Goal: Navigation & Orientation: Find specific page/section

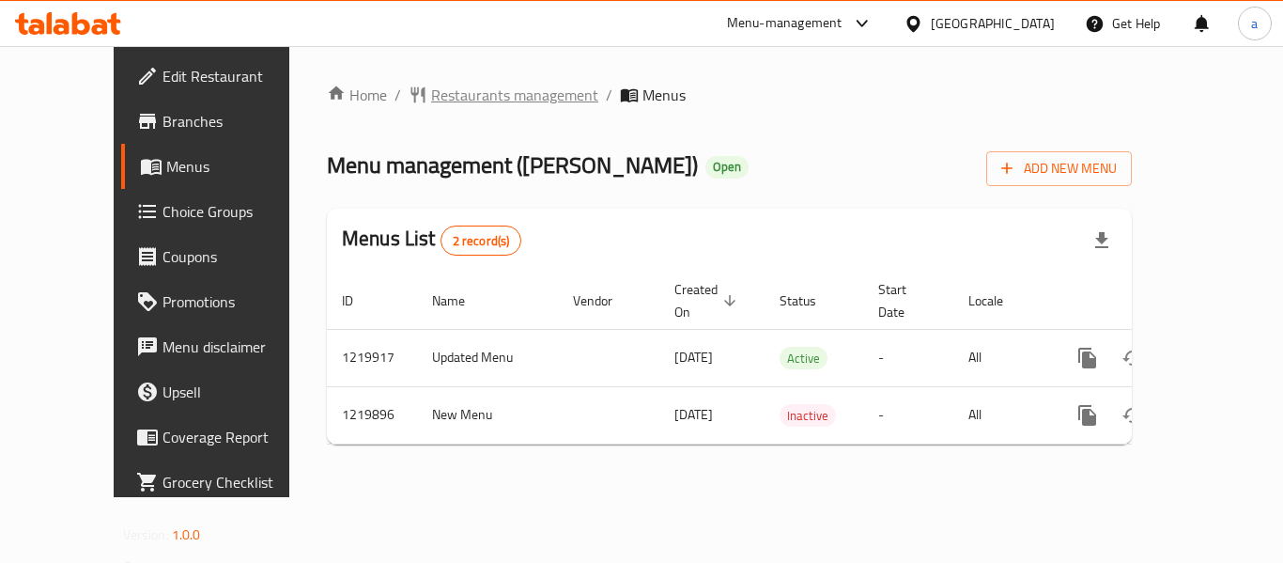
click at [431, 97] on span "Restaurants management" at bounding box center [514, 95] width 167 height 23
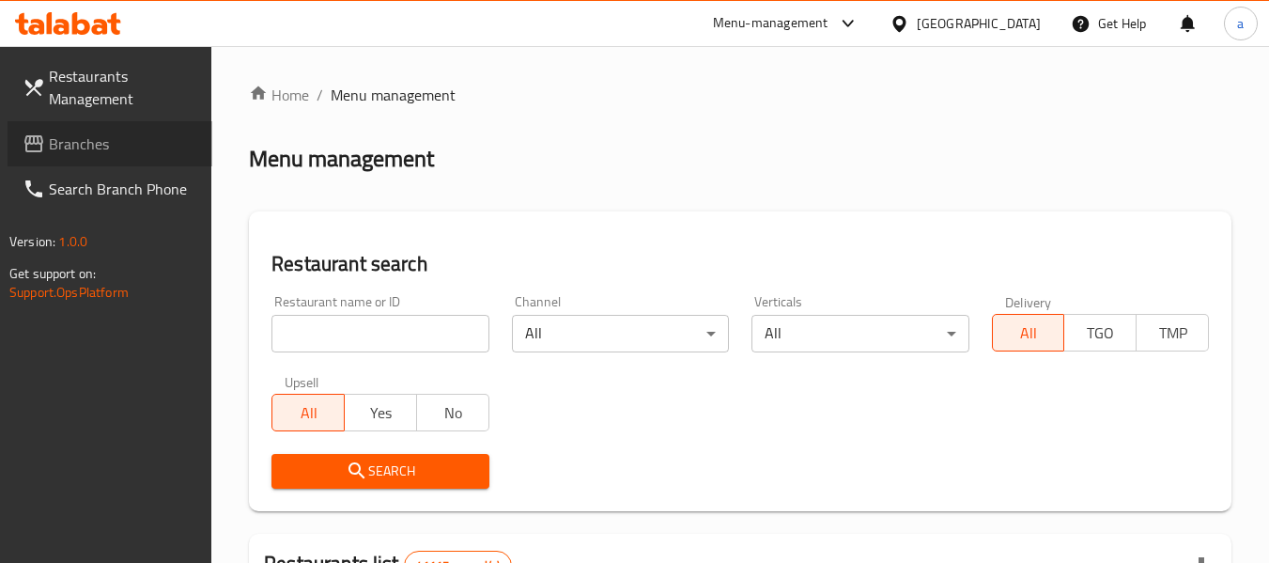
click at [137, 137] on span "Branches" at bounding box center [123, 143] width 148 height 23
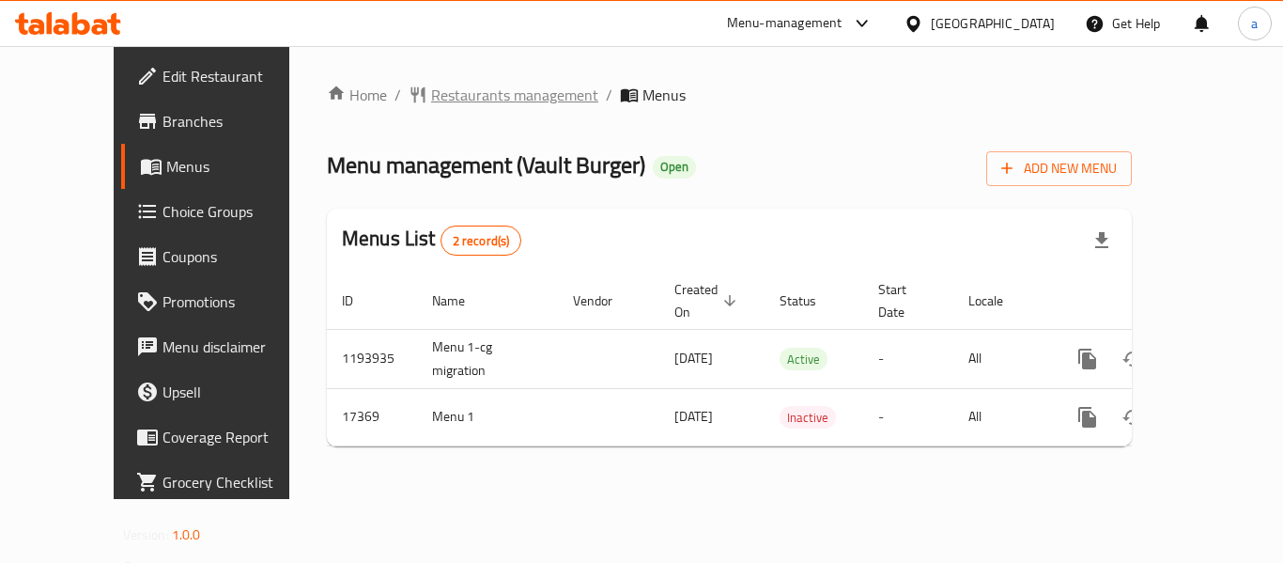
click at [431, 97] on span "Restaurants management" at bounding box center [514, 95] width 167 height 23
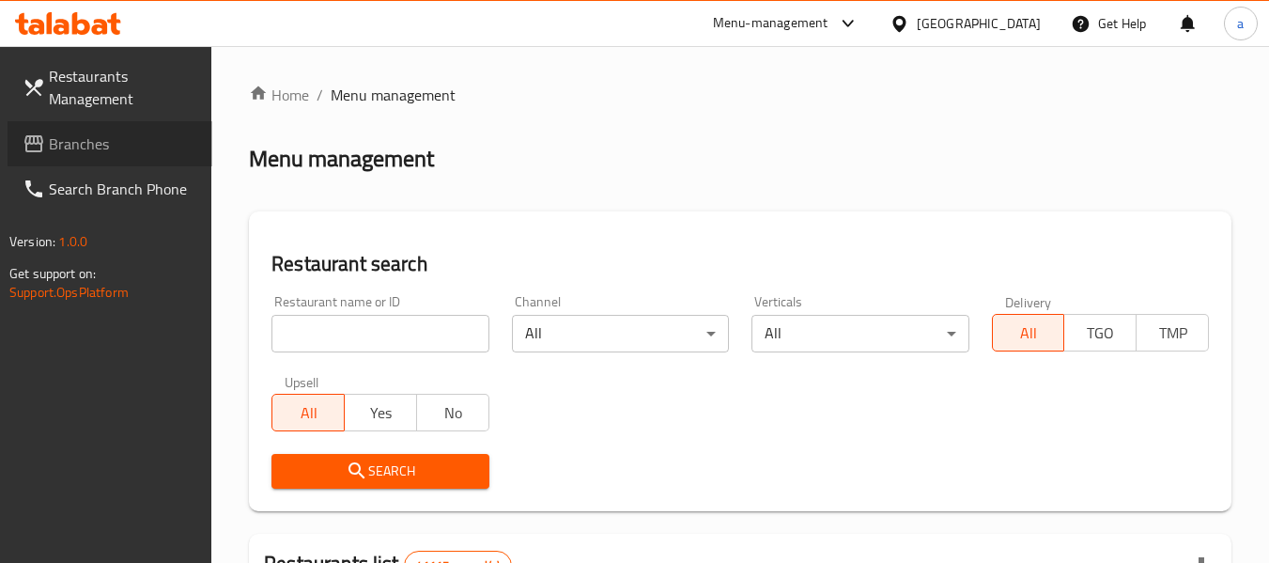
click at [122, 146] on span "Branches" at bounding box center [123, 143] width 148 height 23
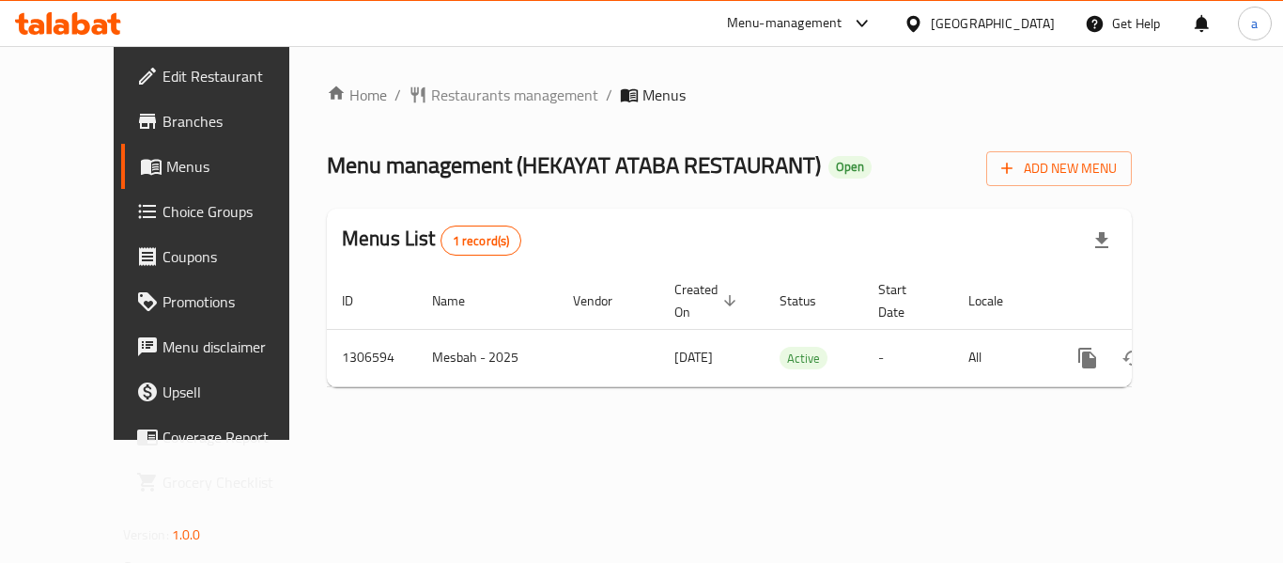
click at [922, 26] on icon at bounding box center [914, 24] width 20 height 20
click at [431, 101] on span "Restaurants management" at bounding box center [514, 95] width 167 height 23
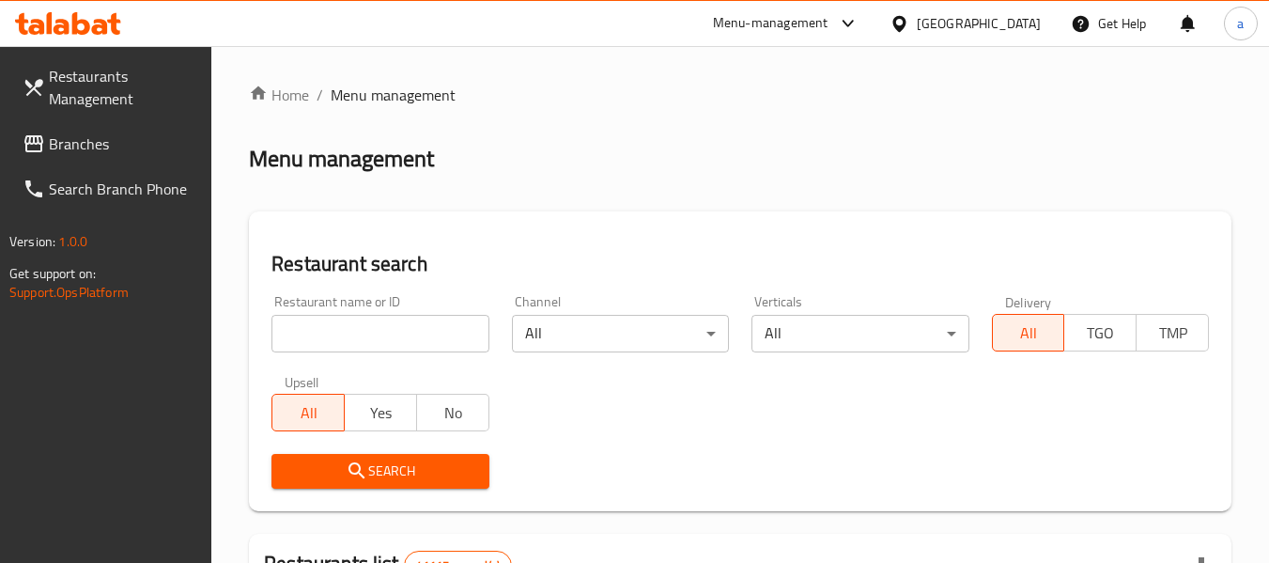
click at [83, 137] on span "Branches" at bounding box center [123, 143] width 148 height 23
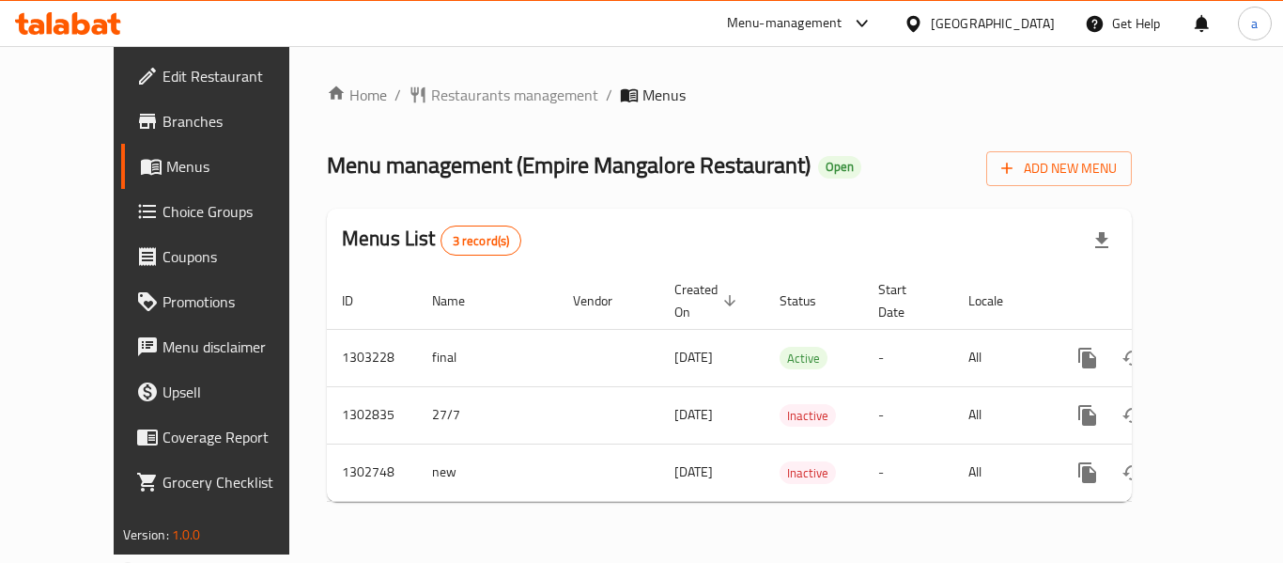
click at [350, 110] on div "Home / Restaurants management / Menus Menu management ( Empire Mangalore Restau…" at bounding box center [729, 300] width 805 height 433
click at [431, 103] on span "Restaurants management" at bounding box center [514, 95] width 167 height 23
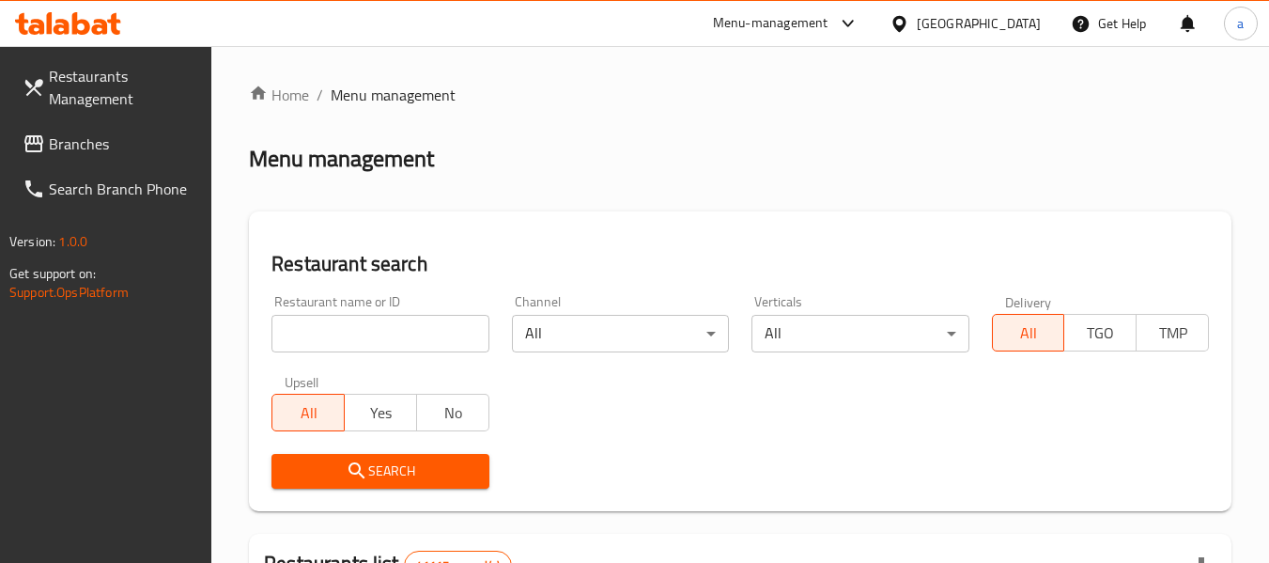
click at [87, 147] on span "Branches" at bounding box center [123, 143] width 148 height 23
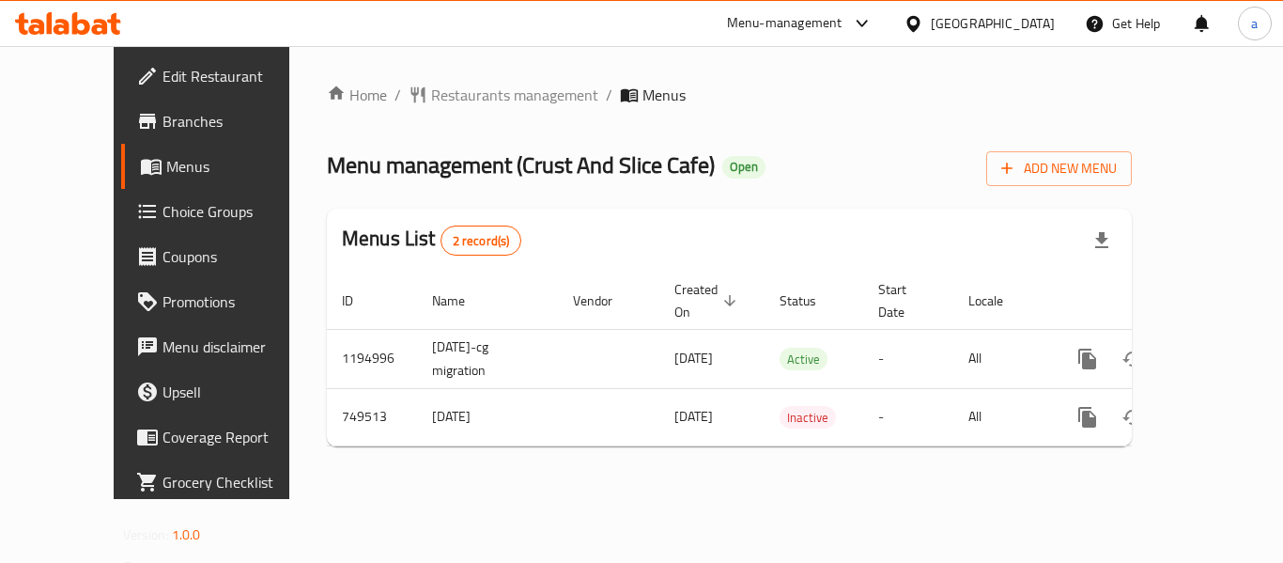
click at [991, 33] on div "[GEOGRAPHIC_DATA]" at bounding box center [993, 23] width 124 height 21
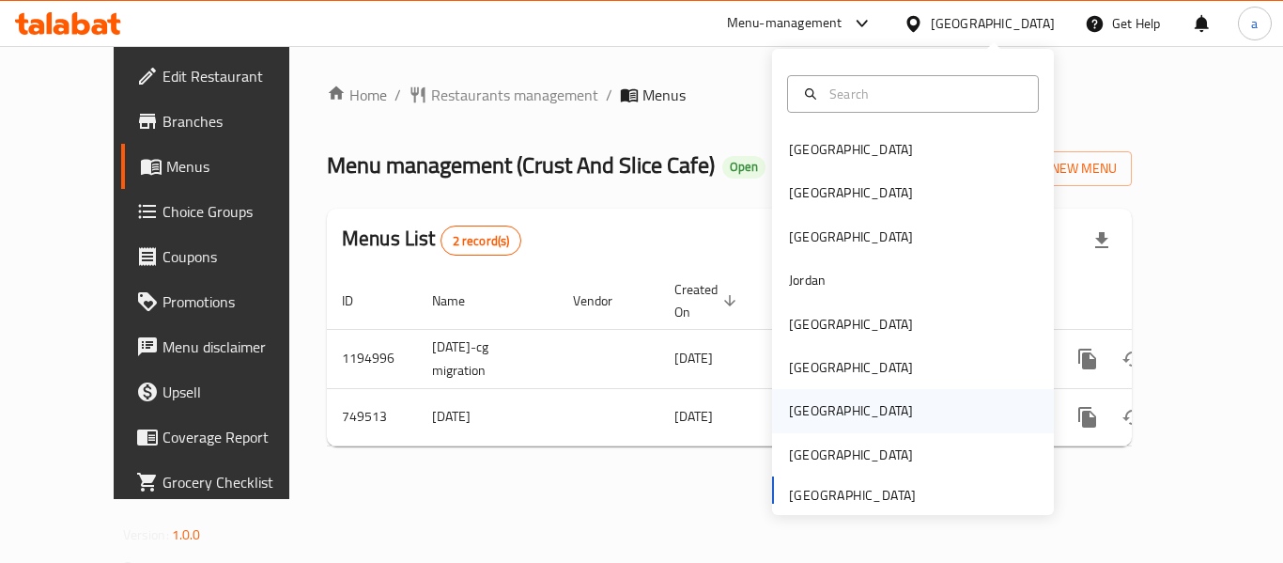
click at [813, 417] on div "[GEOGRAPHIC_DATA]" at bounding box center [851, 410] width 154 height 43
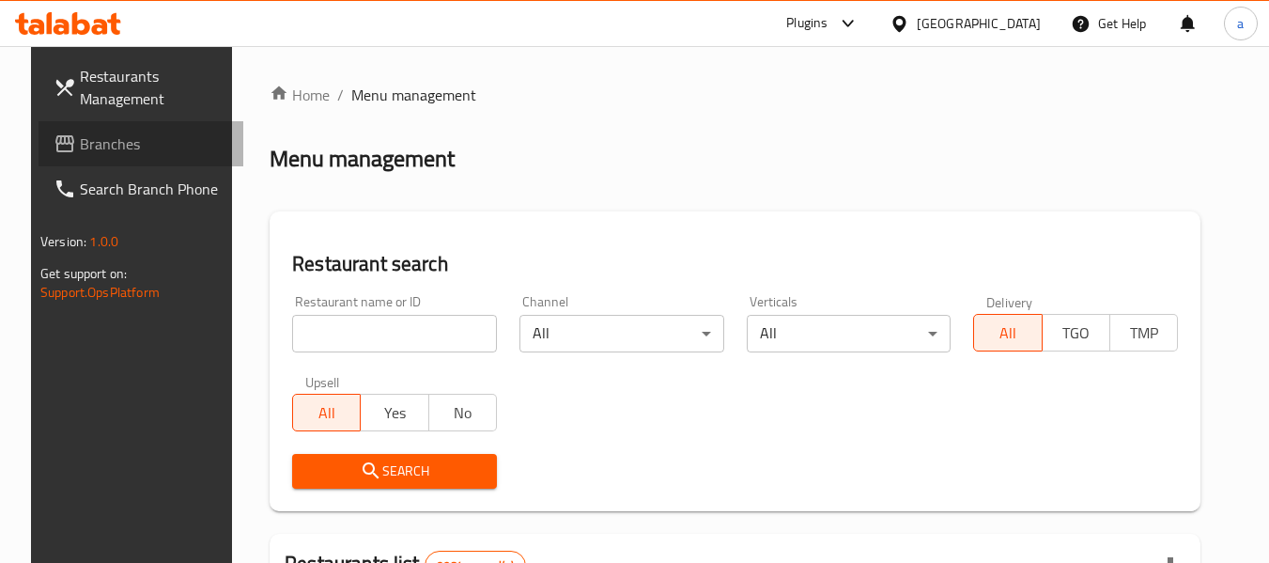
click at [103, 138] on span "Branches" at bounding box center [154, 143] width 148 height 23
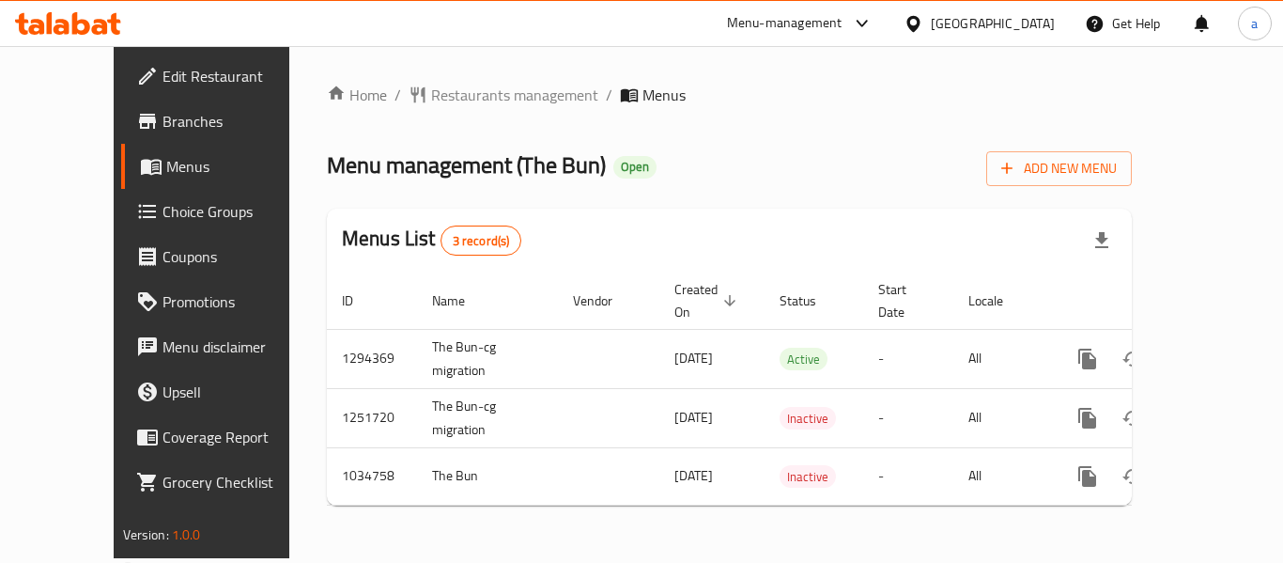
click at [1024, 21] on div "Qatar" at bounding box center [993, 23] width 124 height 21
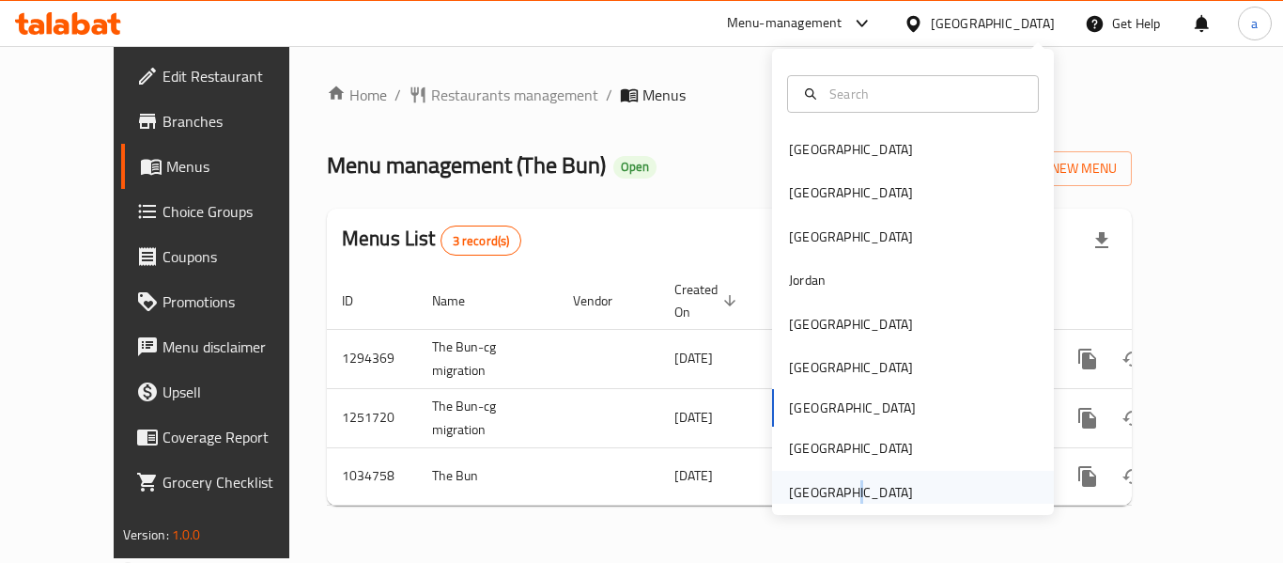
click at [831, 495] on div "[GEOGRAPHIC_DATA]" at bounding box center [851, 492] width 154 height 43
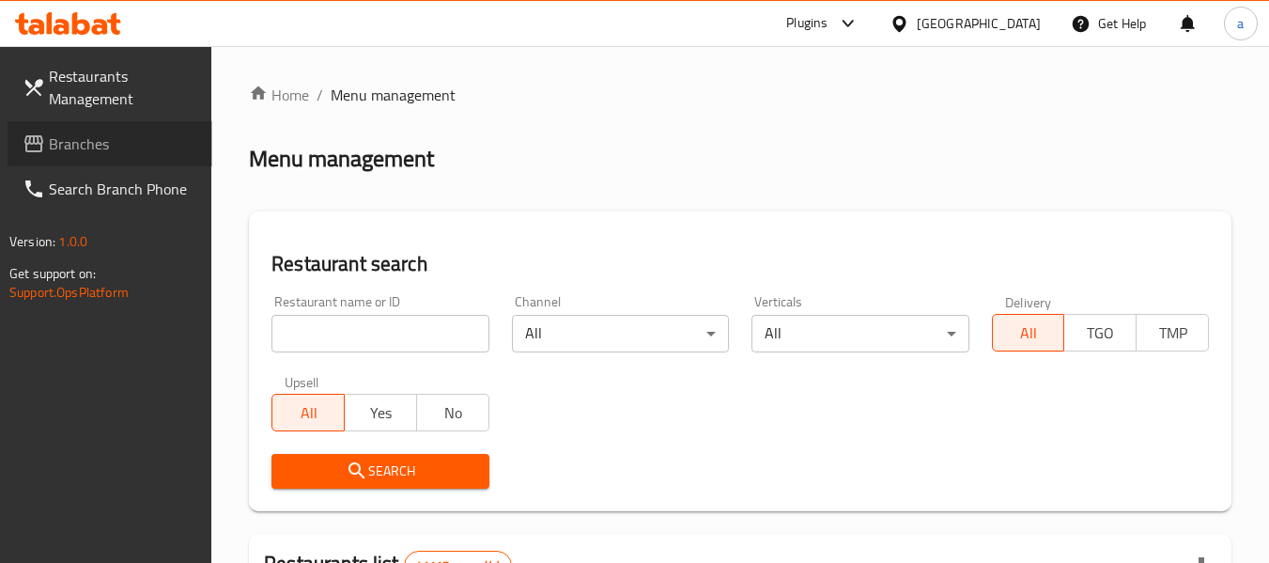
click at [123, 143] on span "Branches" at bounding box center [123, 143] width 148 height 23
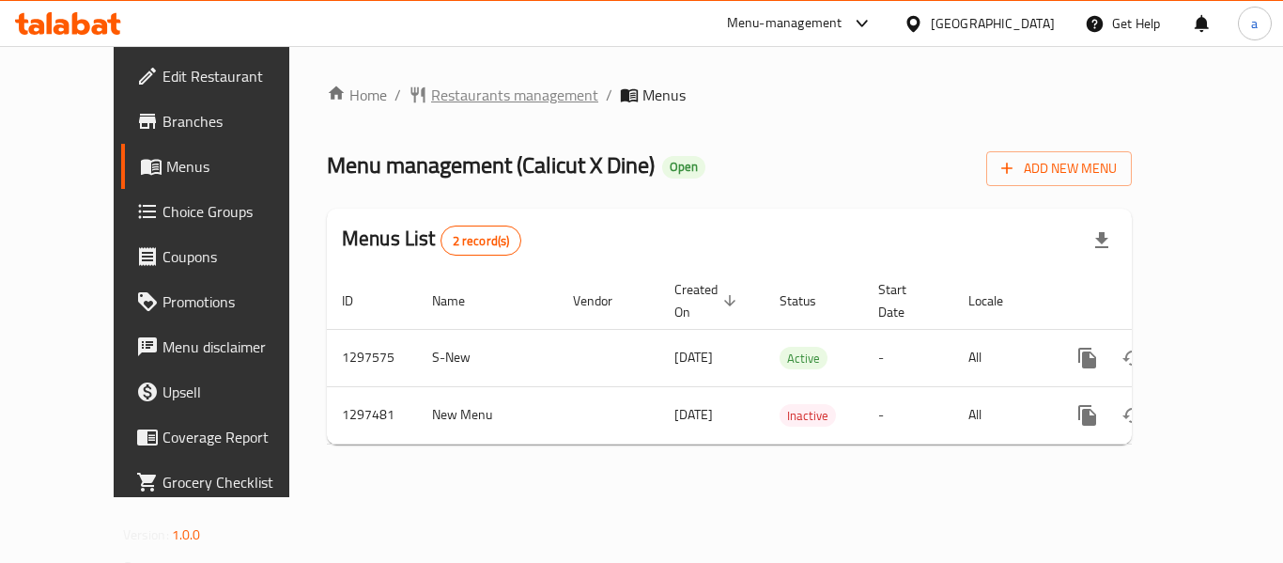
click at [431, 96] on span "Restaurants management" at bounding box center [514, 95] width 167 height 23
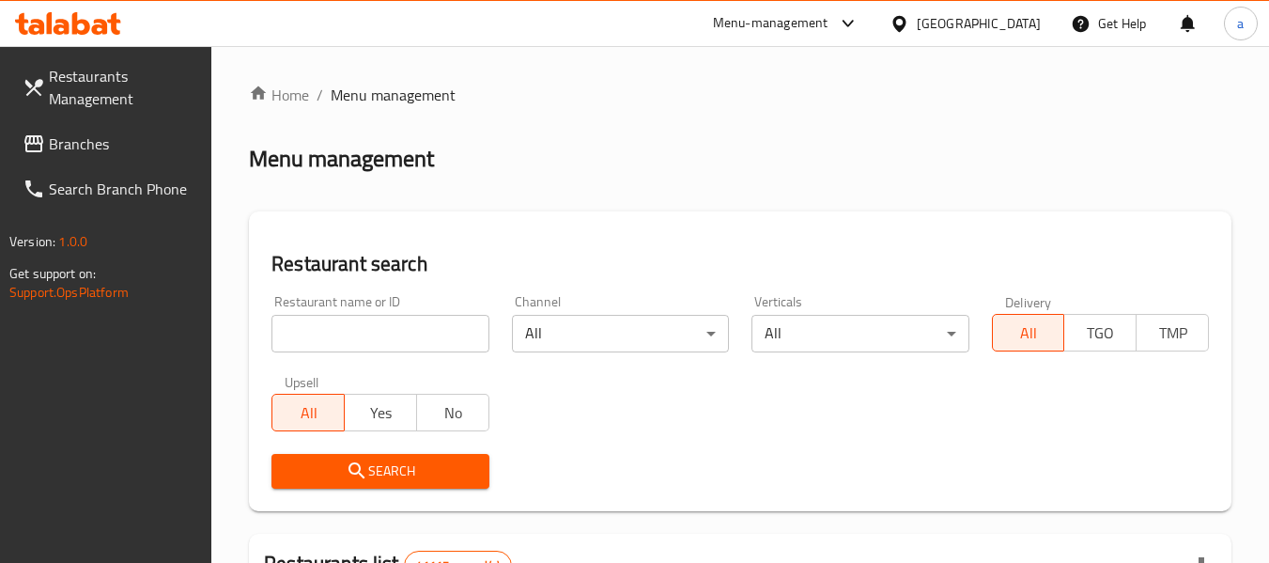
click at [99, 155] on span "Branches" at bounding box center [123, 143] width 148 height 23
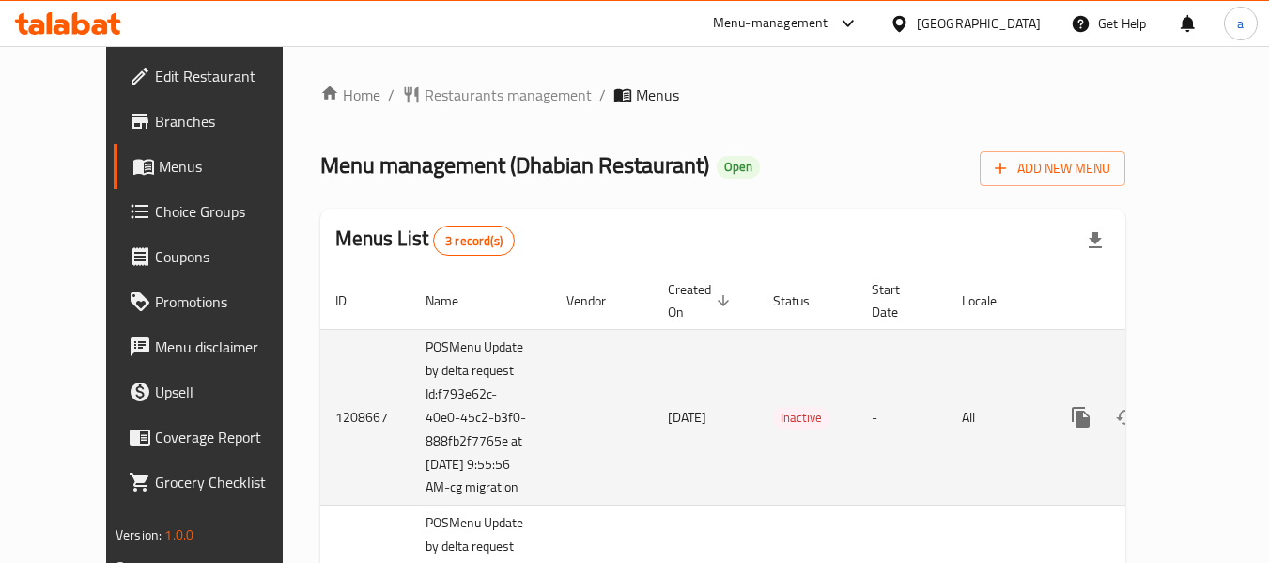
scroll to position [188, 0]
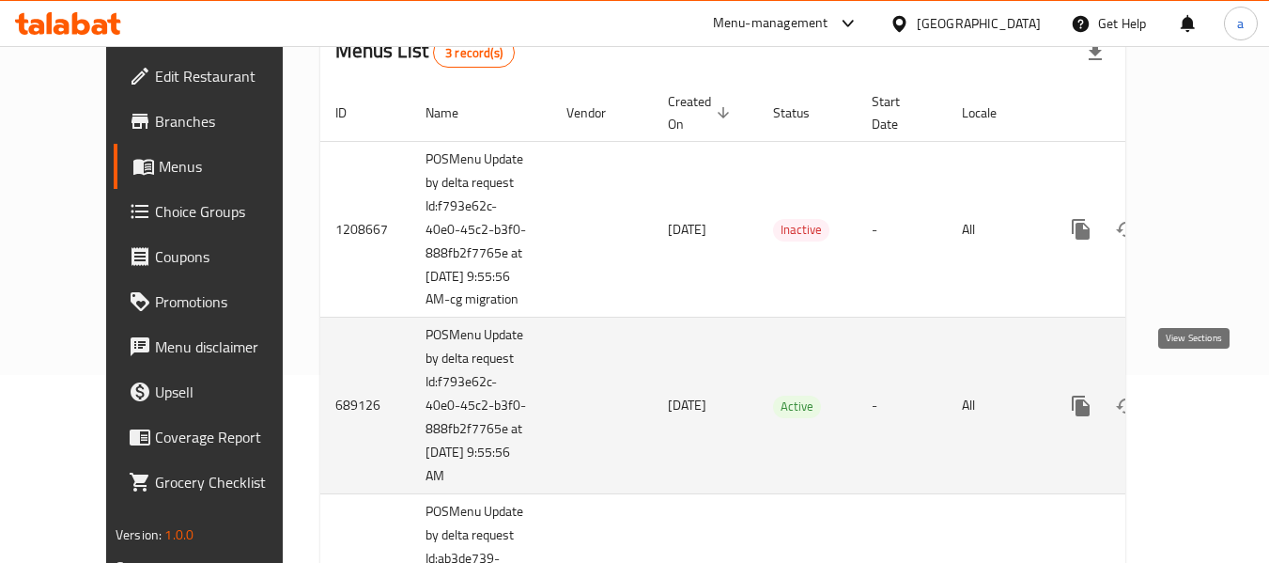
click at [1208, 397] on icon "enhanced table" at bounding box center [1216, 405] width 17 height 17
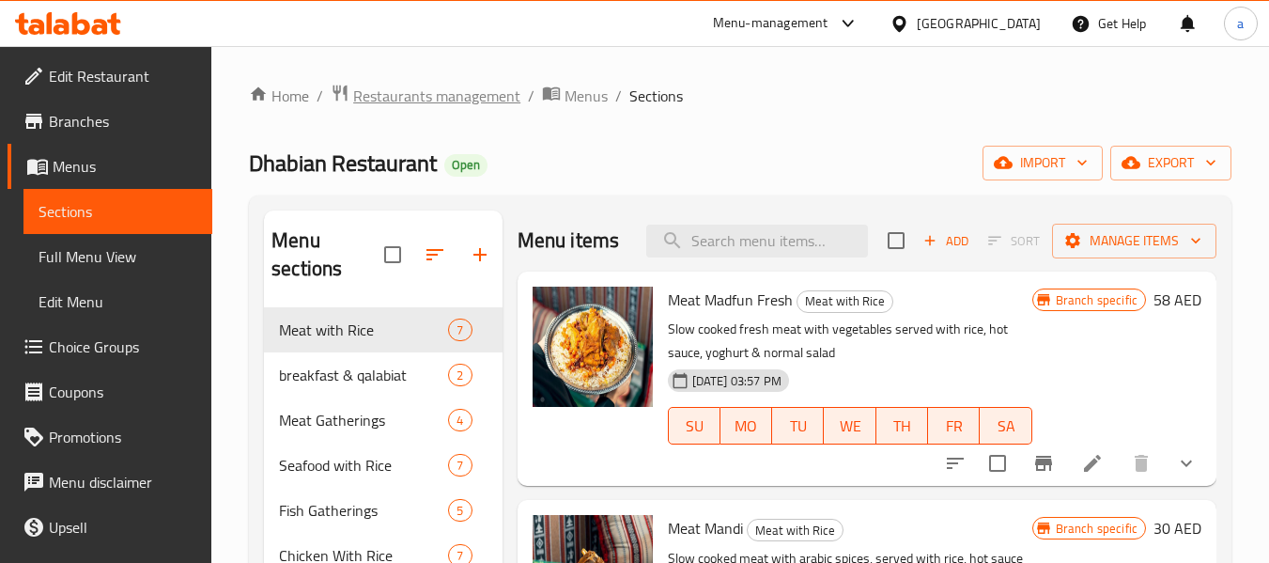
click at [410, 94] on span "Restaurants management" at bounding box center [436, 96] width 167 height 23
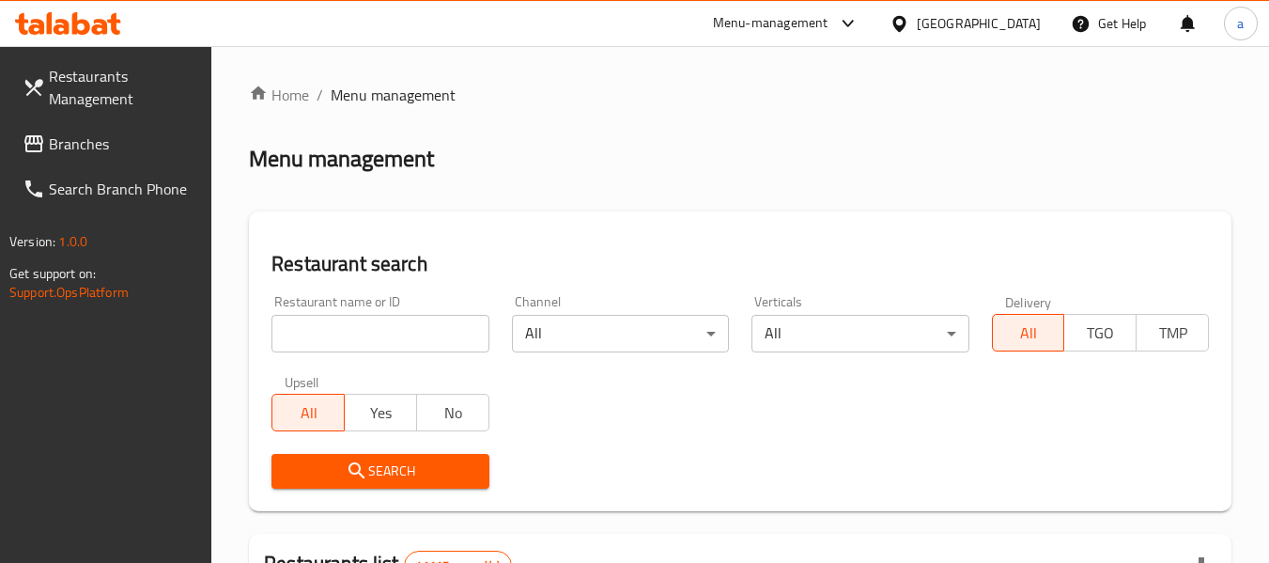
click at [365, 336] on input "search" at bounding box center [379, 334] width 217 height 38
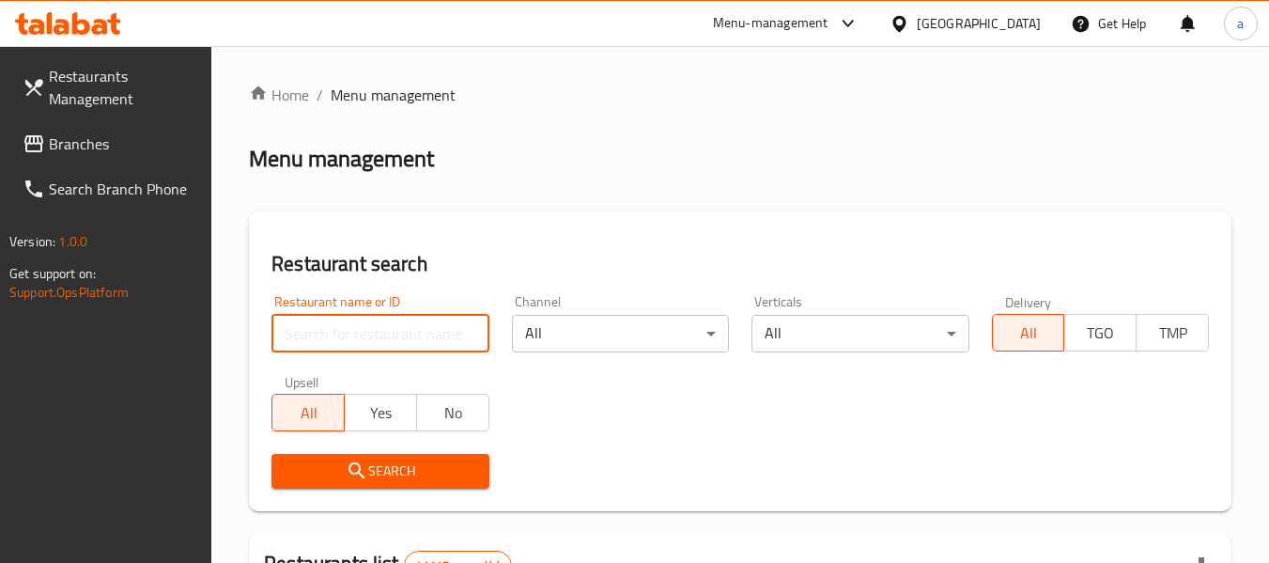
paste input "25256"
type input "25256"
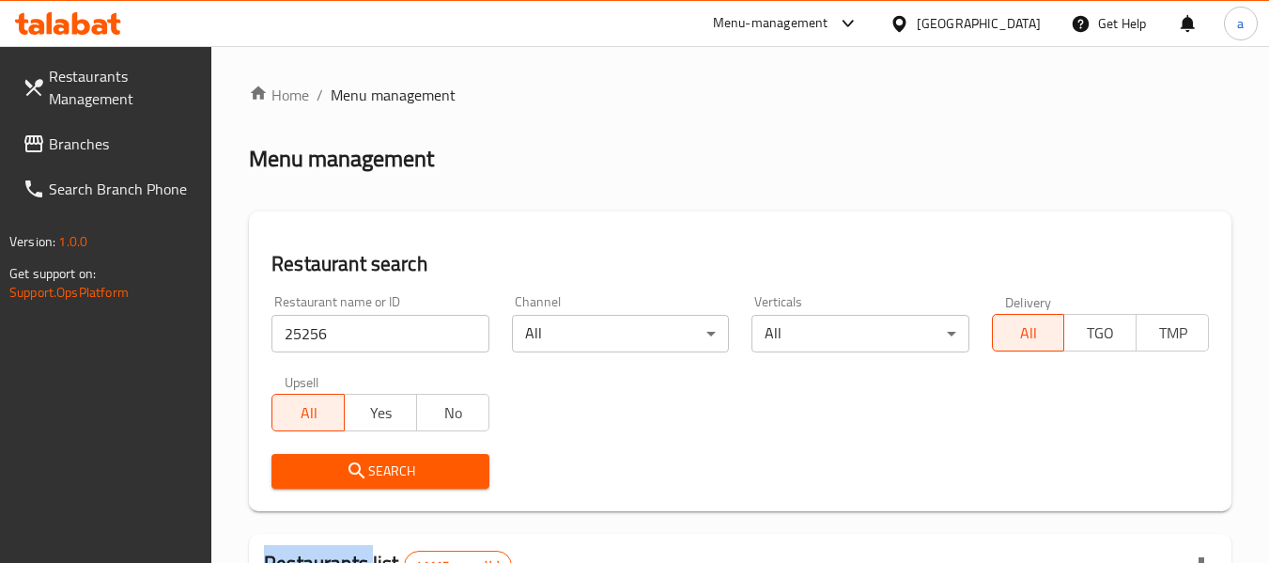
click at [359, 451] on div "Search" at bounding box center [380, 470] width 240 height 57
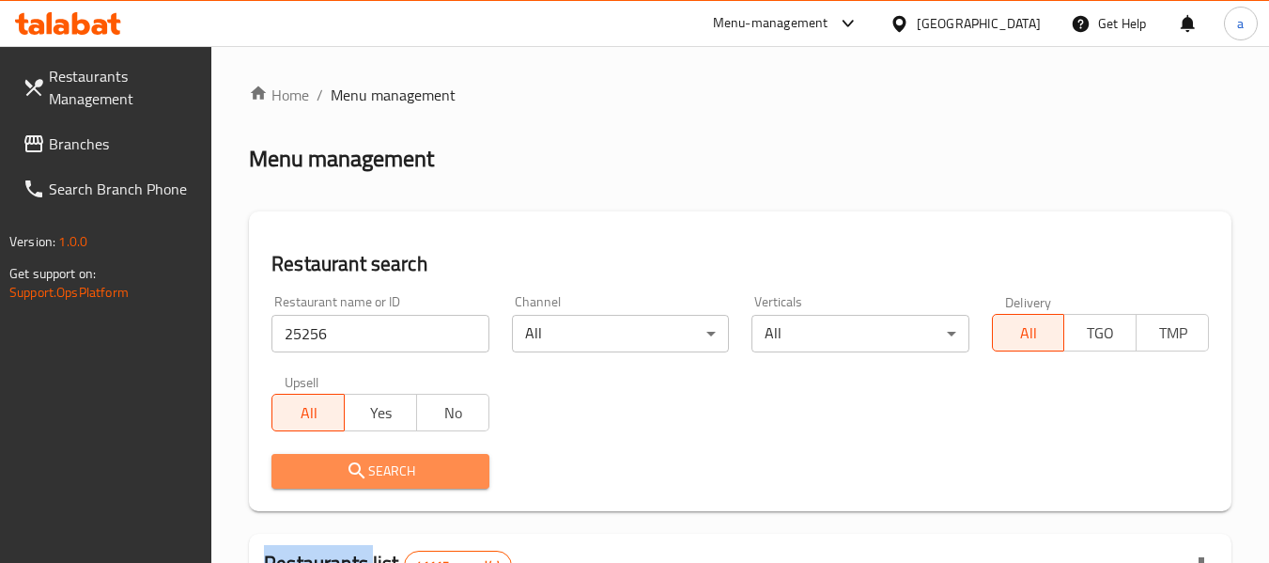
click at [370, 471] on span "Search" at bounding box center [380, 470] width 187 height 23
click at [370, 471] on div at bounding box center [634, 281] width 1269 height 563
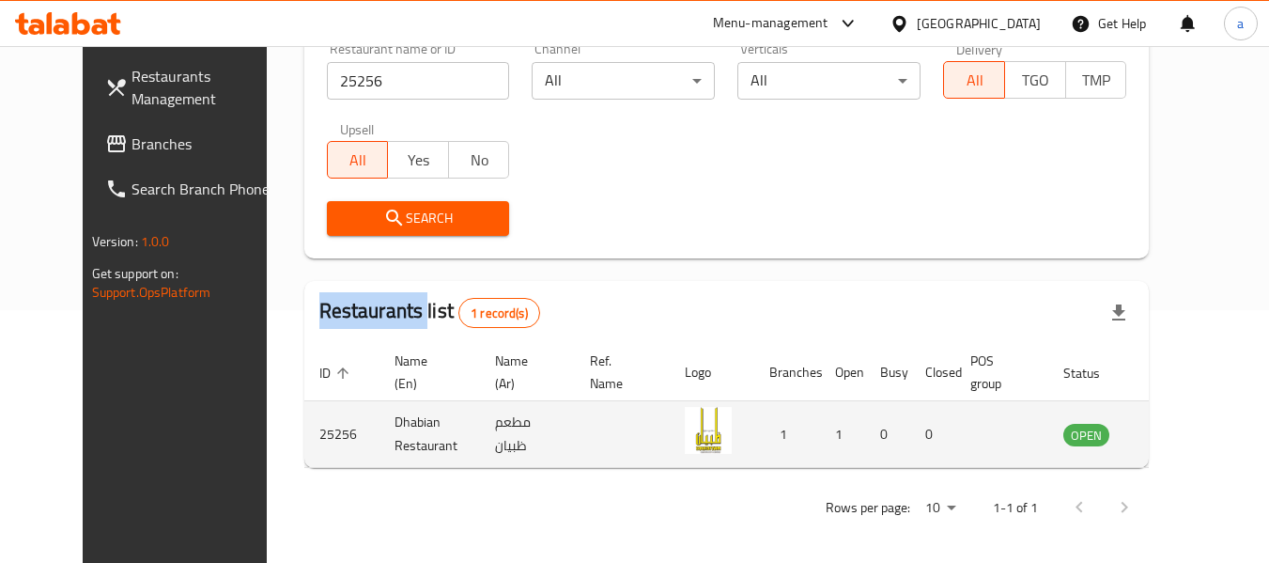
scroll to position [259, 0]
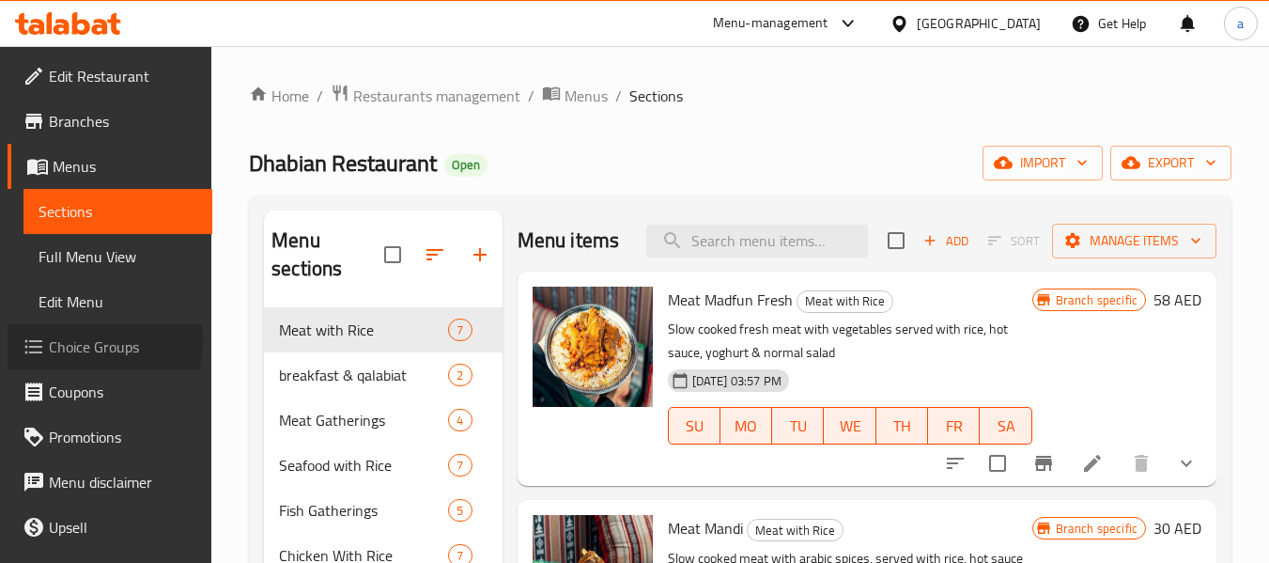
click at [73, 341] on span "Choice Groups" at bounding box center [123, 346] width 148 height 23
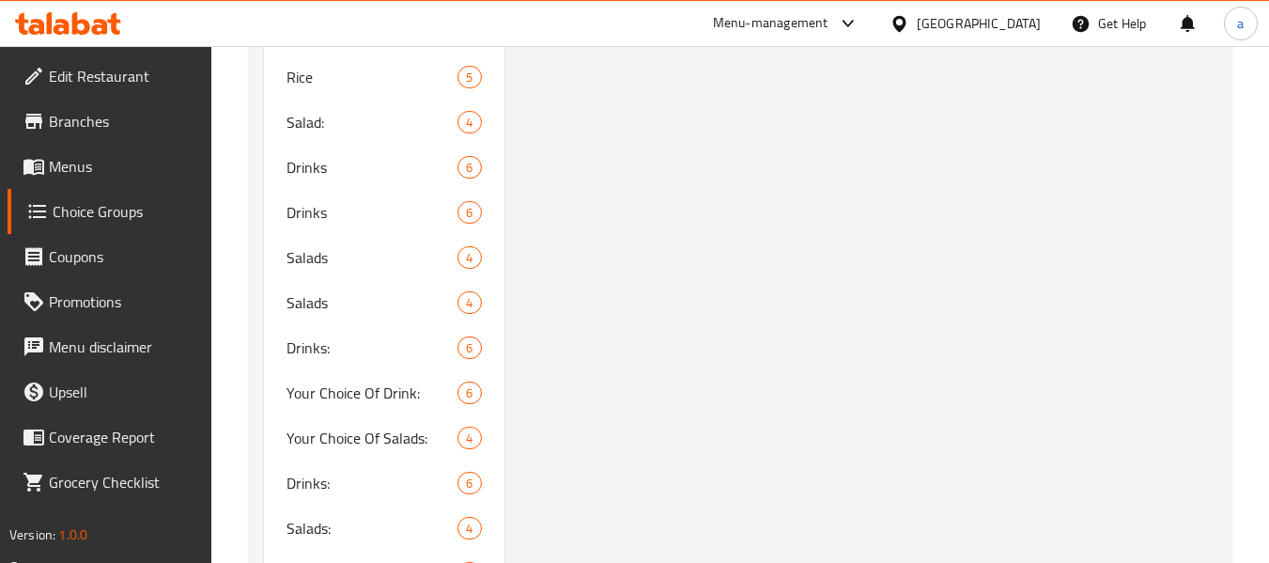
scroll to position [3288, 0]
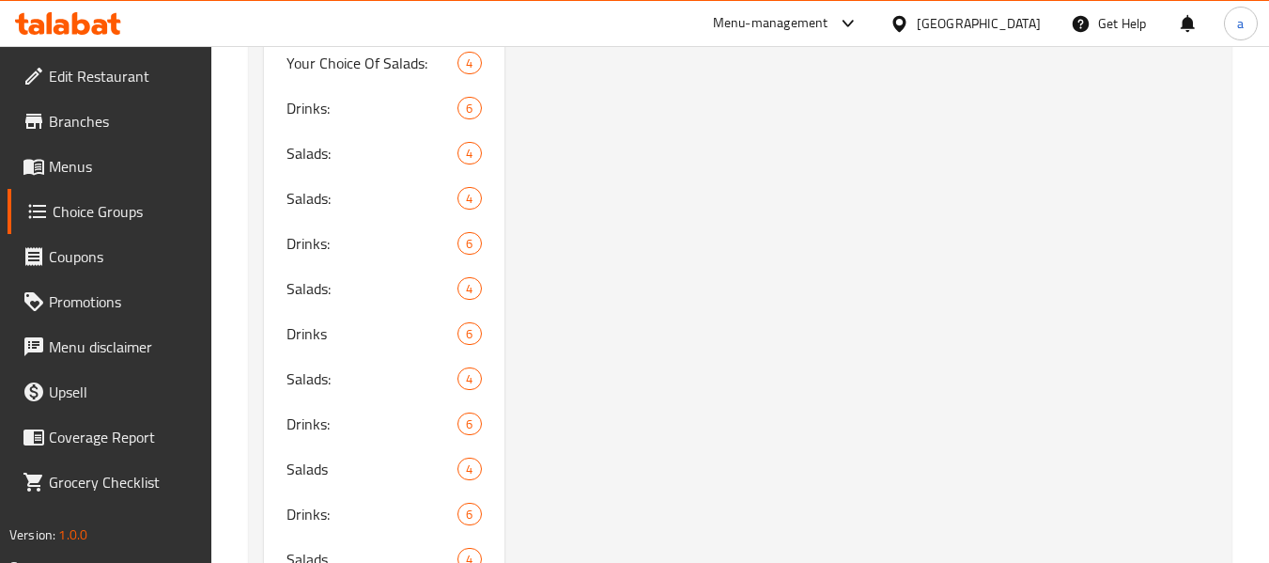
click at [983, 31] on div "United Arab Emirates" at bounding box center [979, 23] width 124 height 21
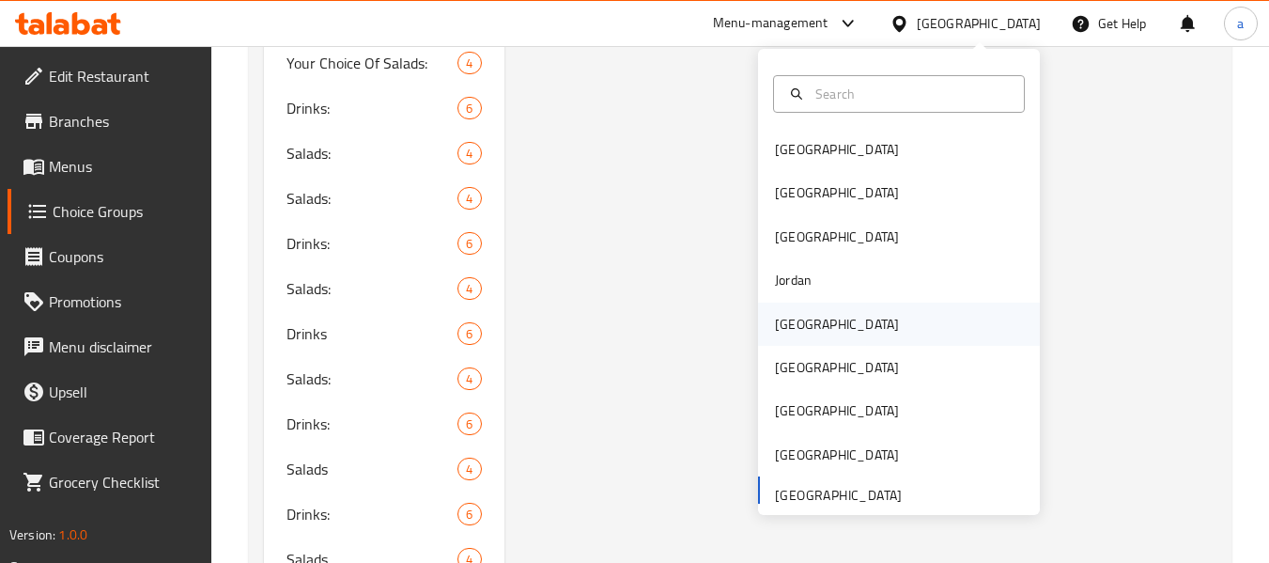
click at [812, 337] on div "Kuwait" at bounding box center [837, 323] width 154 height 43
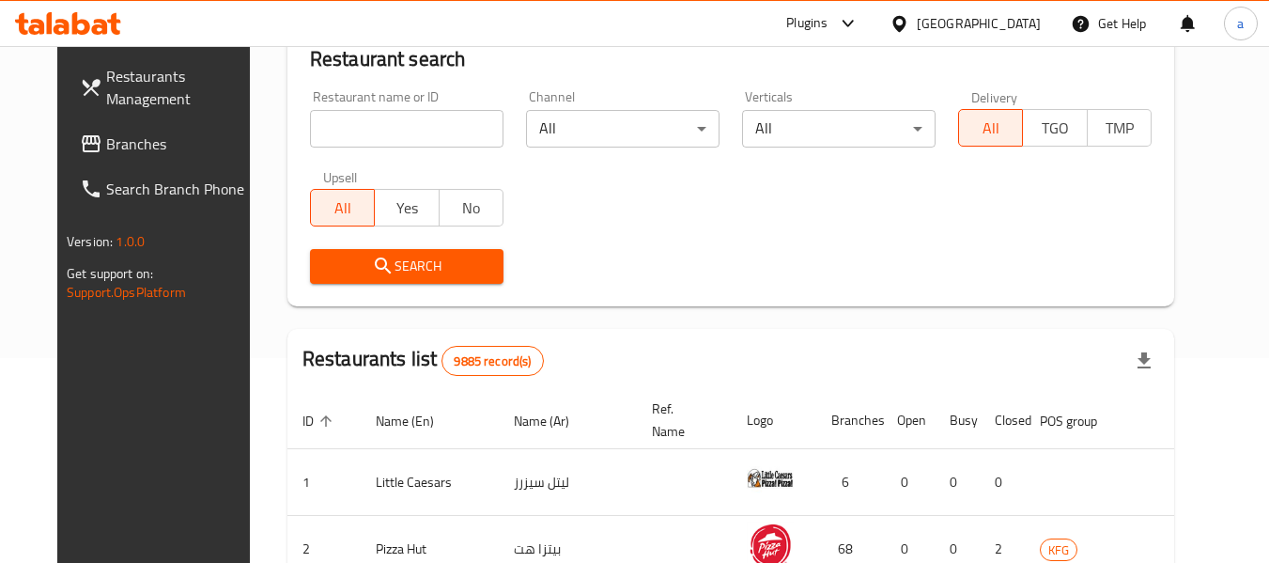
scroll to position [860, 0]
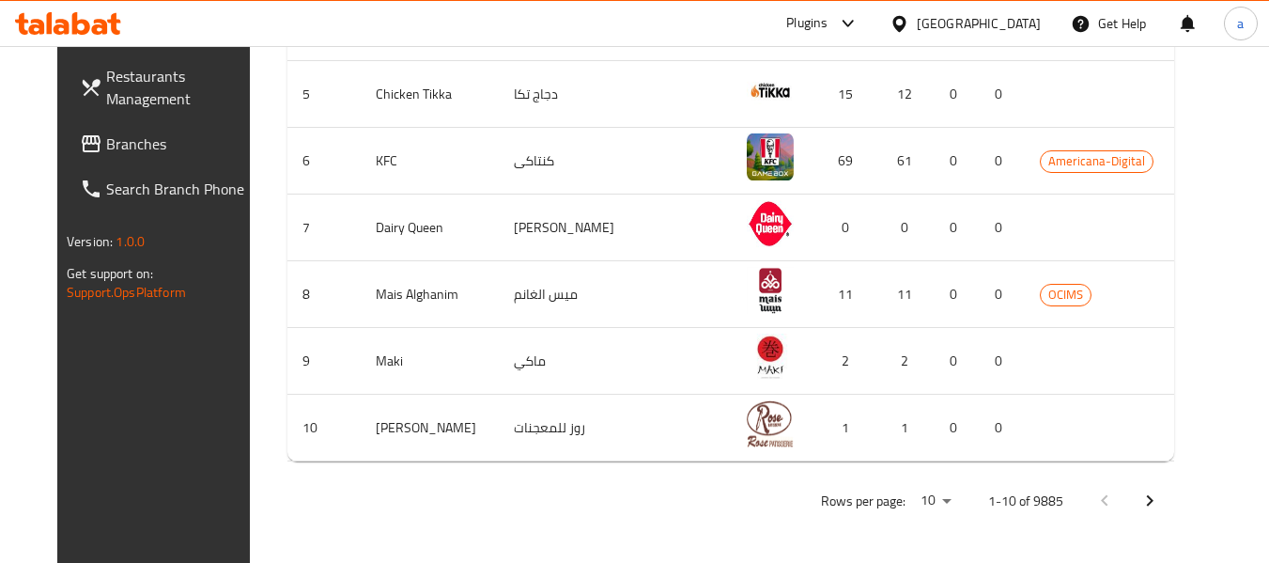
click at [107, 141] on span "Branches" at bounding box center [180, 143] width 148 height 23
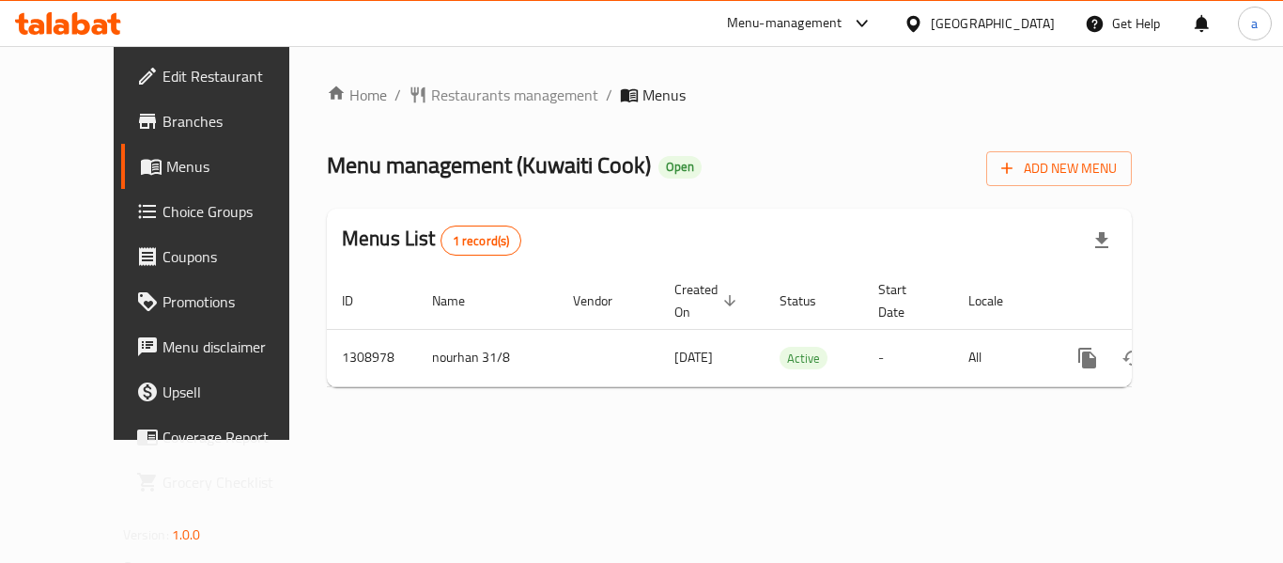
click at [931, 13] on div at bounding box center [917, 23] width 27 height 21
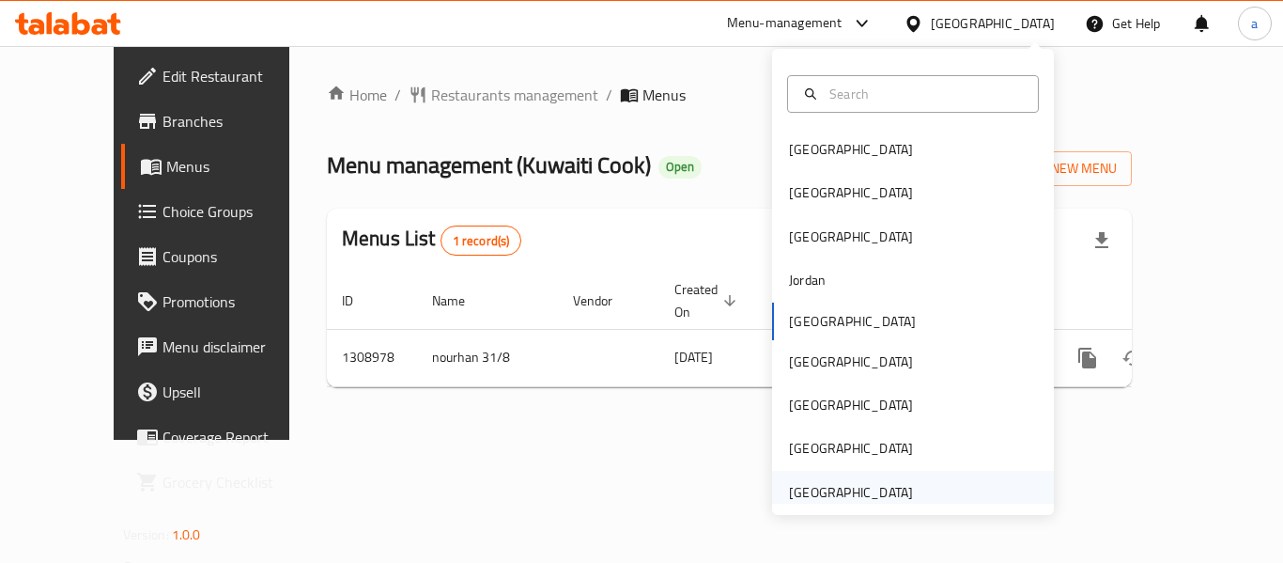
click at [868, 482] on div "[GEOGRAPHIC_DATA]" at bounding box center [851, 492] width 124 height 21
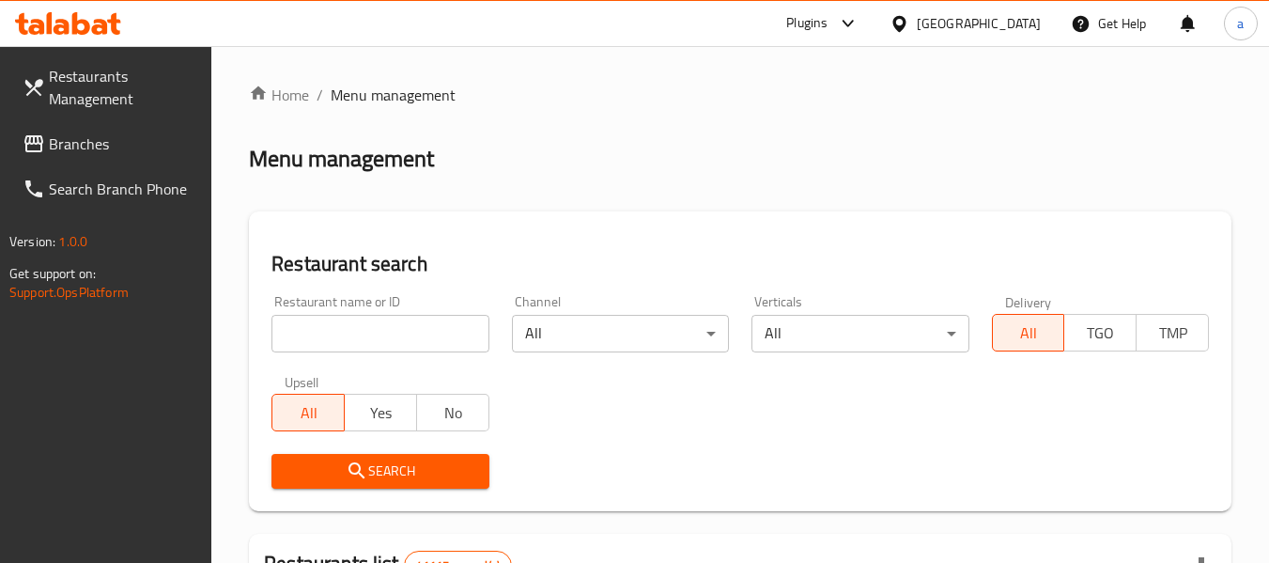
click at [156, 132] on span "Branches" at bounding box center [123, 143] width 148 height 23
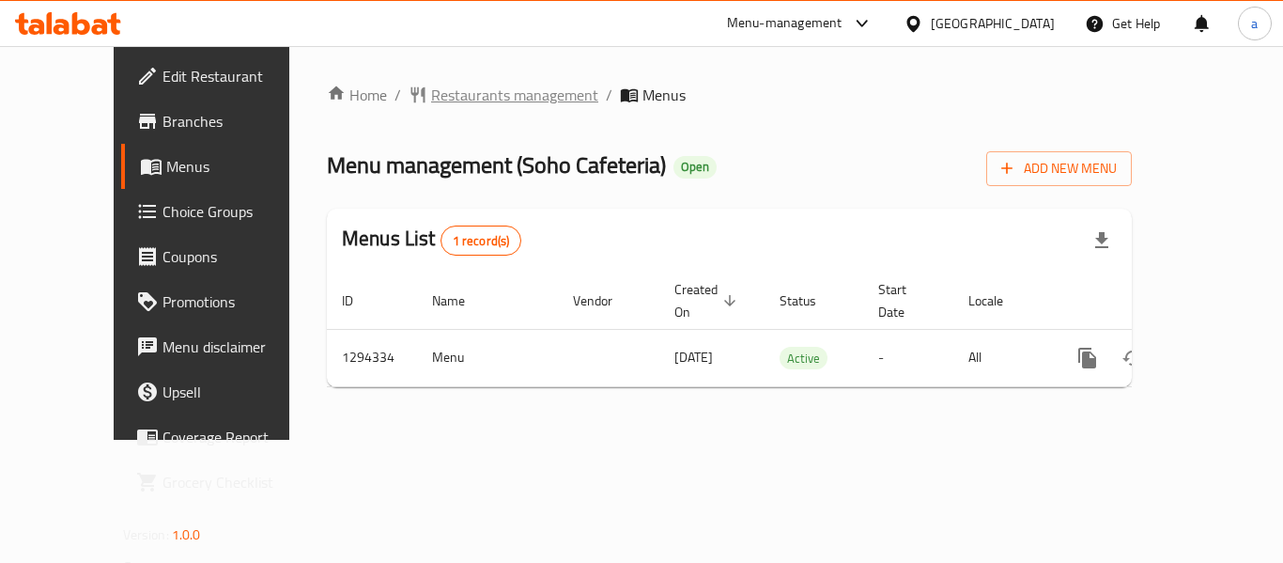
click at [431, 106] on span "Restaurants management" at bounding box center [514, 95] width 167 height 23
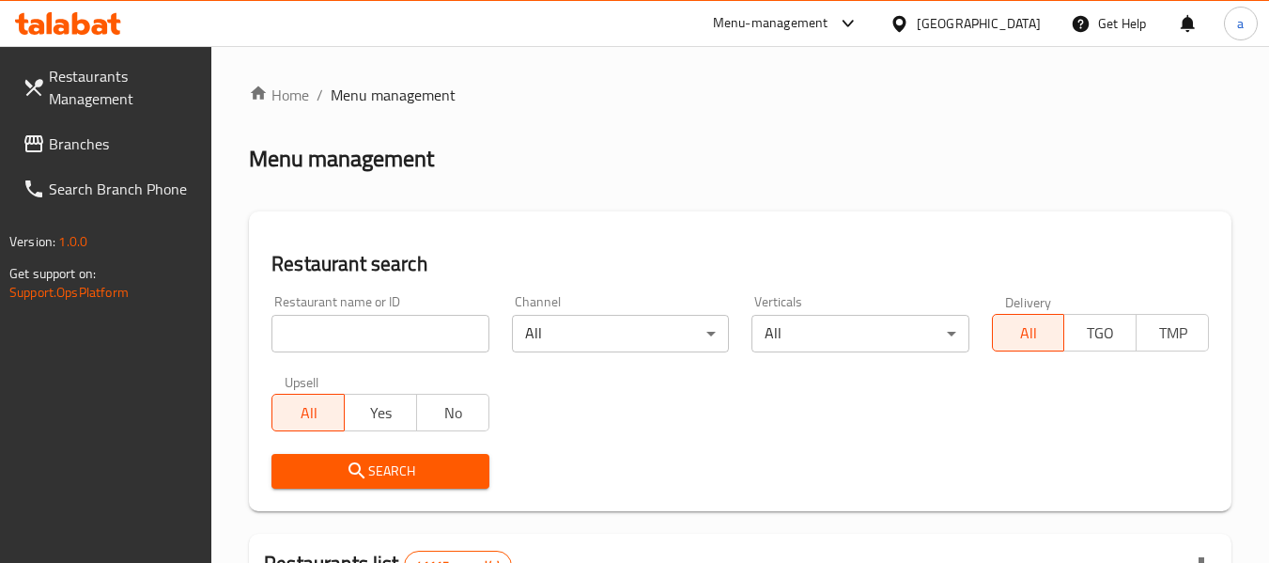
drag, startPoint x: 85, startPoint y: 141, endPoint x: 76, endPoint y: 147, distance: 10.7
click at [85, 141] on span "Branches" at bounding box center [123, 143] width 148 height 23
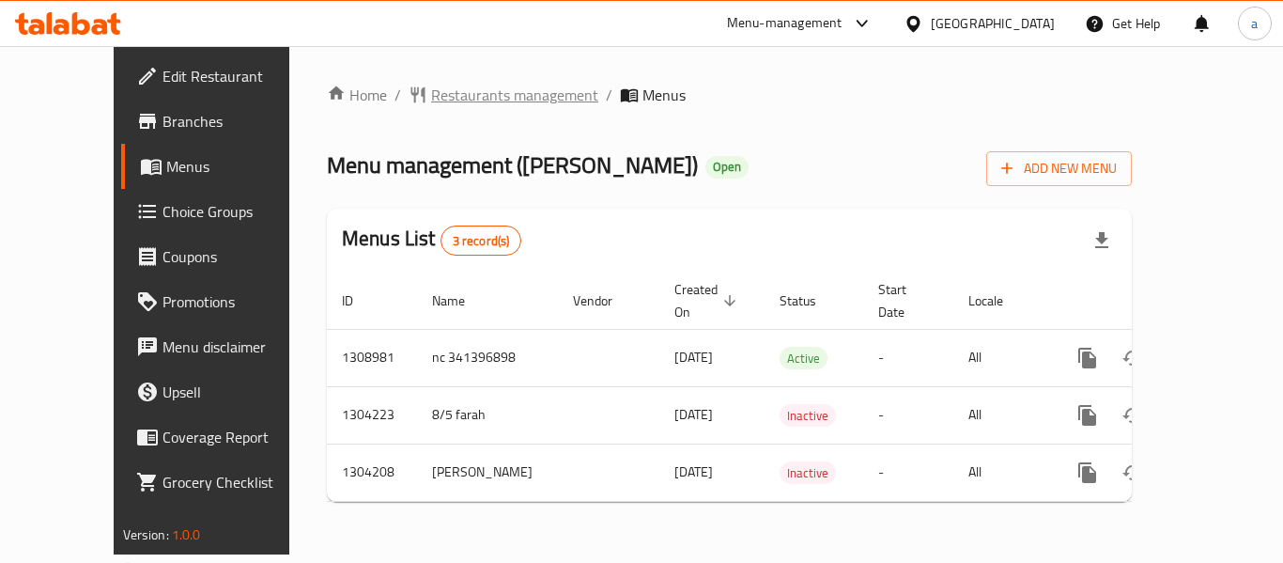
click at [431, 91] on span "Restaurants management" at bounding box center [514, 95] width 167 height 23
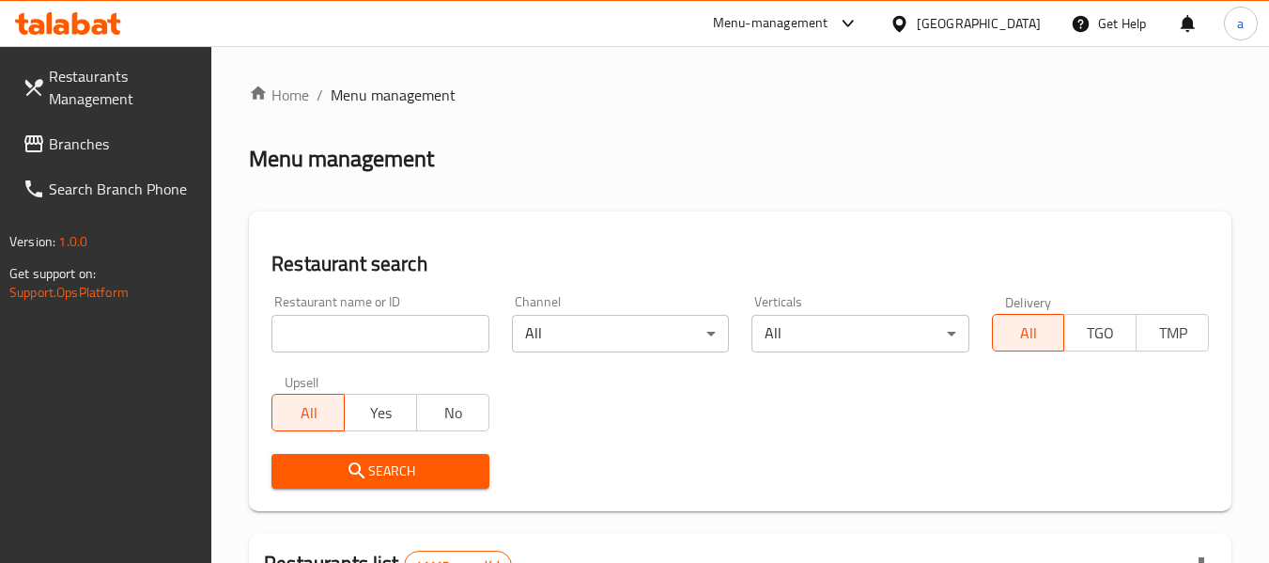
click at [107, 136] on span "Branches" at bounding box center [123, 143] width 148 height 23
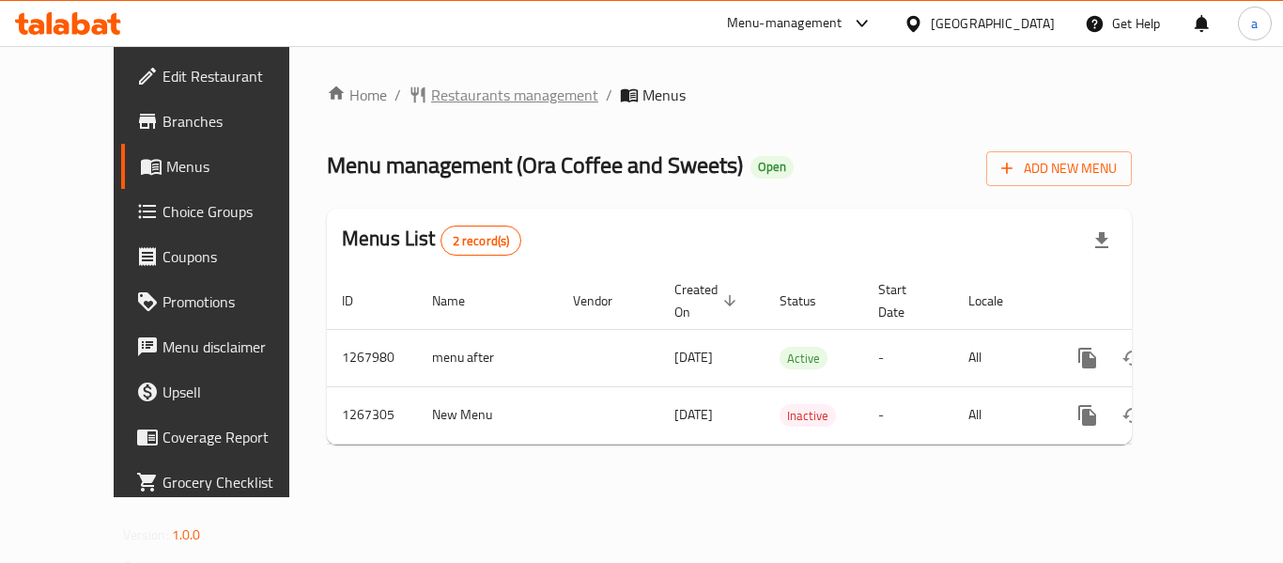
click at [431, 97] on span "Restaurants management" at bounding box center [514, 95] width 167 height 23
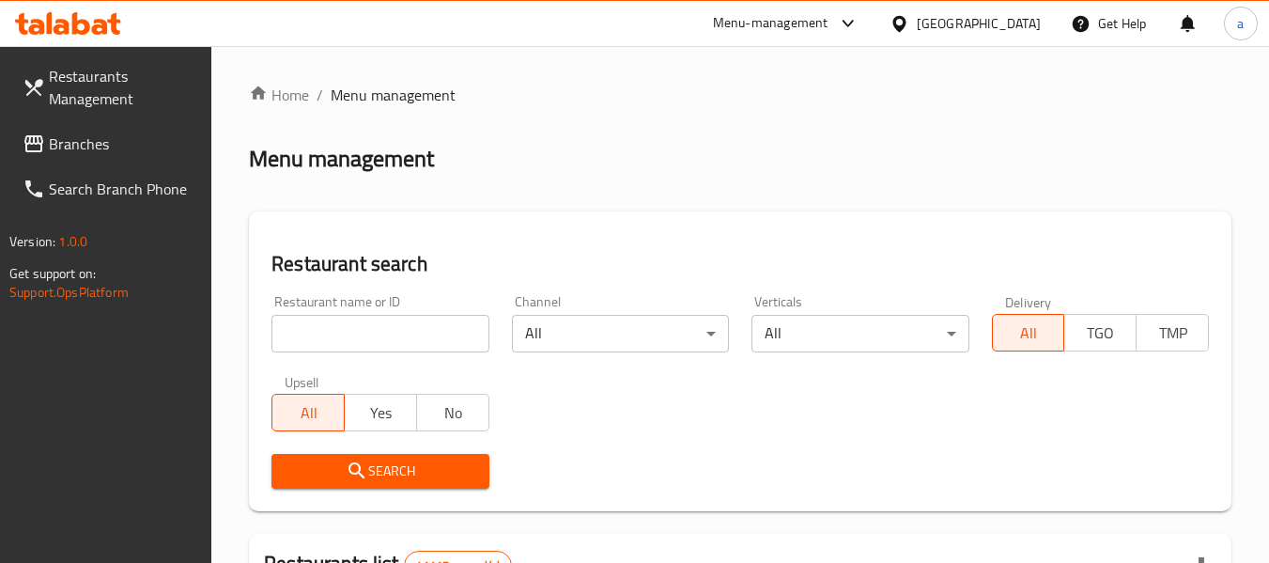
click at [105, 143] on span "Branches" at bounding box center [123, 143] width 148 height 23
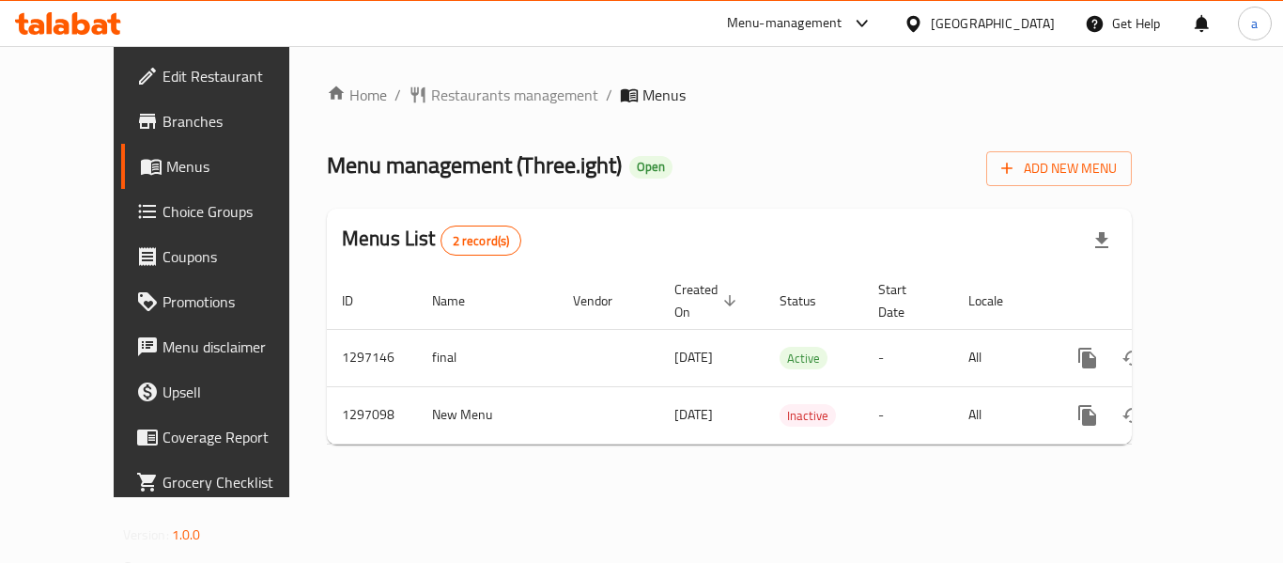
click at [999, 25] on div "[GEOGRAPHIC_DATA]" at bounding box center [993, 23] width 124 height 21
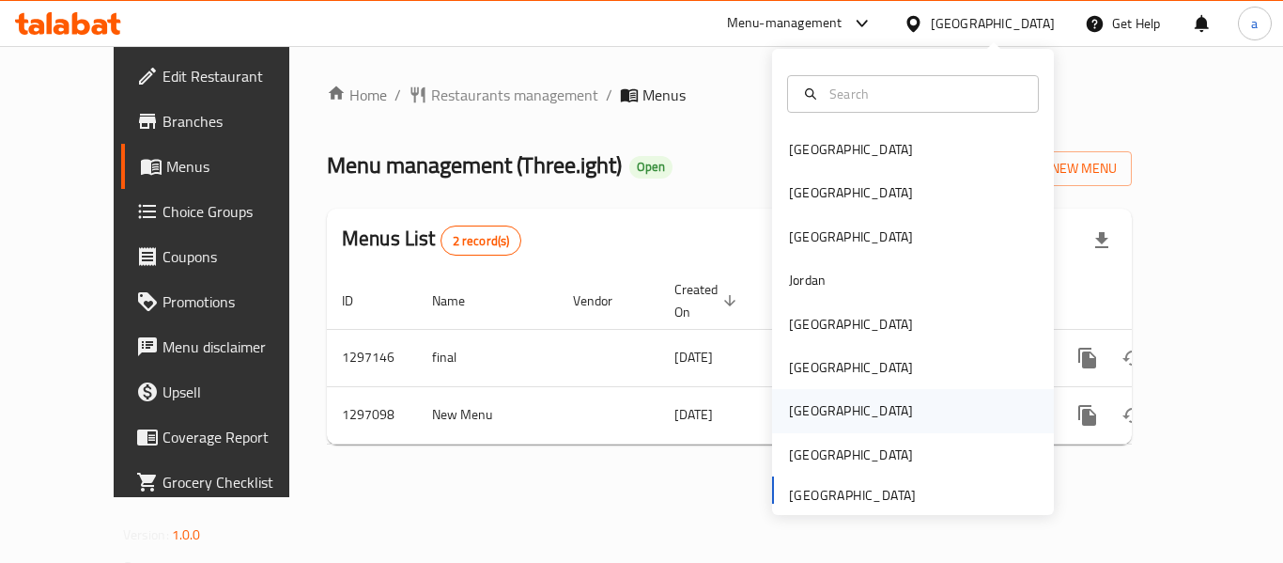
click at [789, 420] on div "[GEOGRAPHIC_DATA]" at bounding box center [851, 410] width 124 height 21
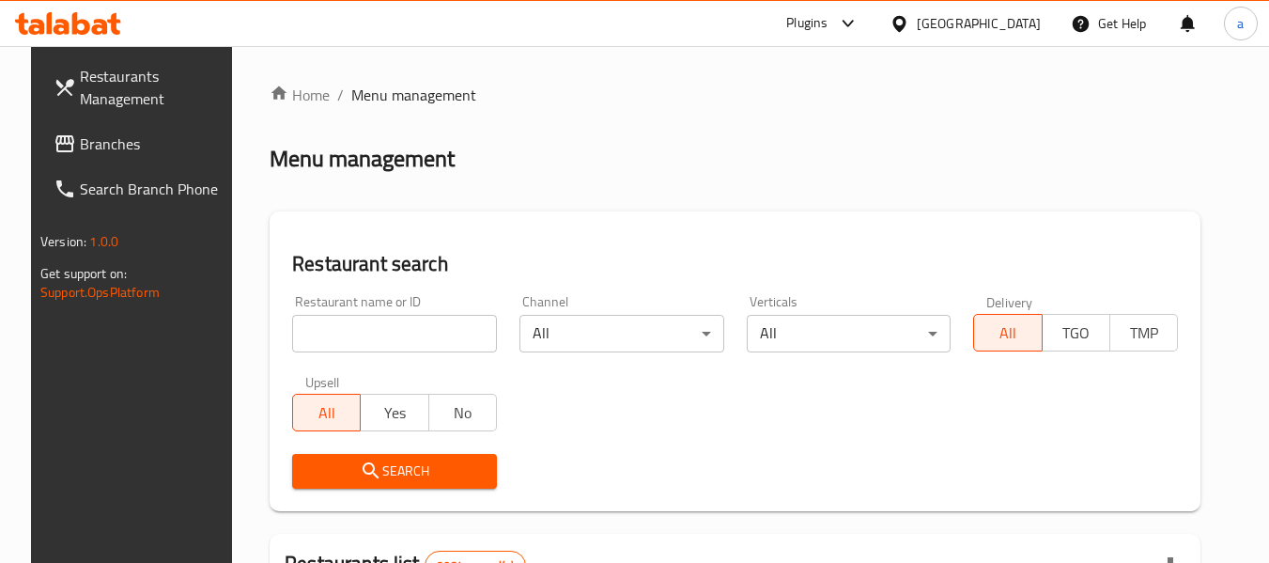
click at [116, 154] on span "Branches" at bounding box center [154, 143] width 148 height 23
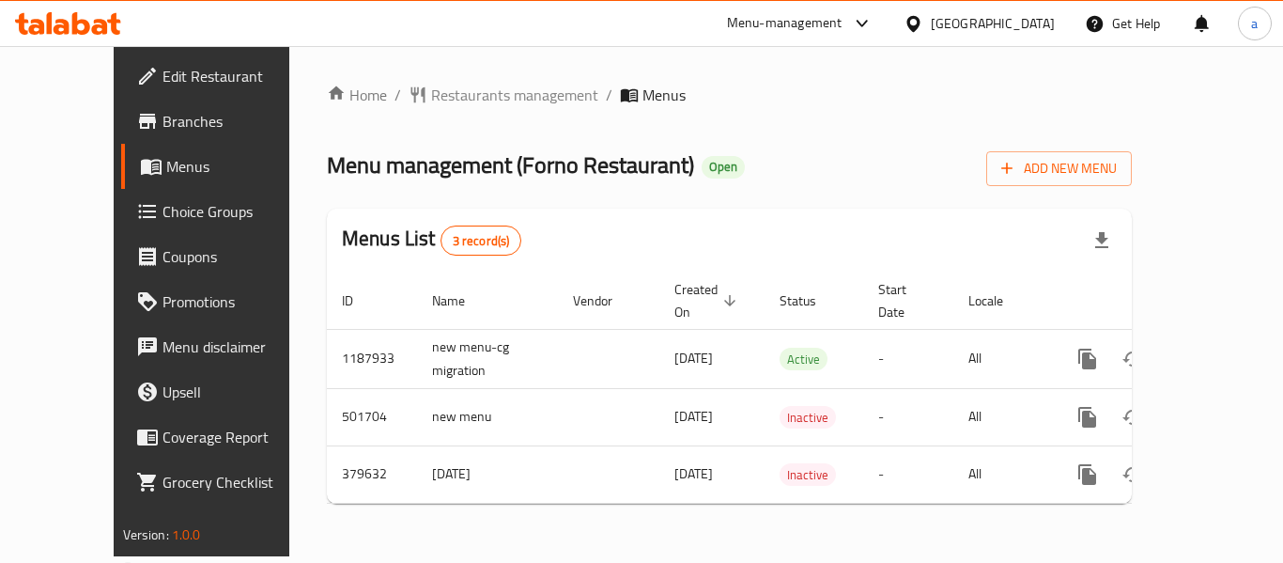
click at [1043, 27] on div "[GEOGRAPHIC_DATA]" at bounding box center [993, 23] width 124 height 21
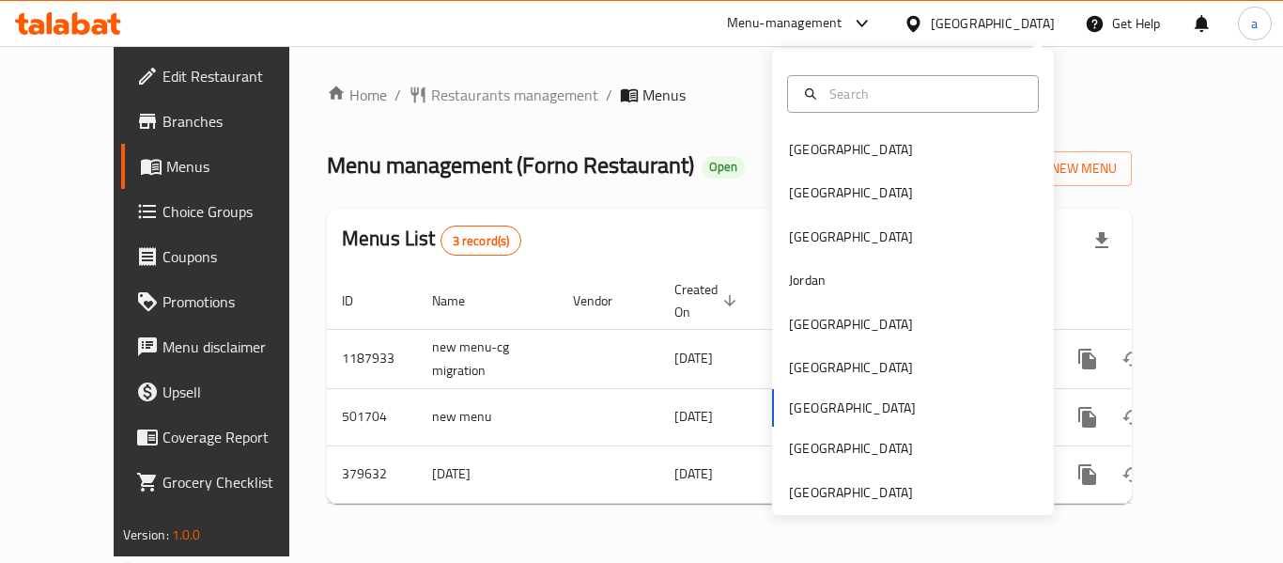
click at [647, 61] on div "Home / Restaurants management / Menus Menu management ( Forno Restaurant ) Open…" at bounding box center [729, 301] width 880 height 510
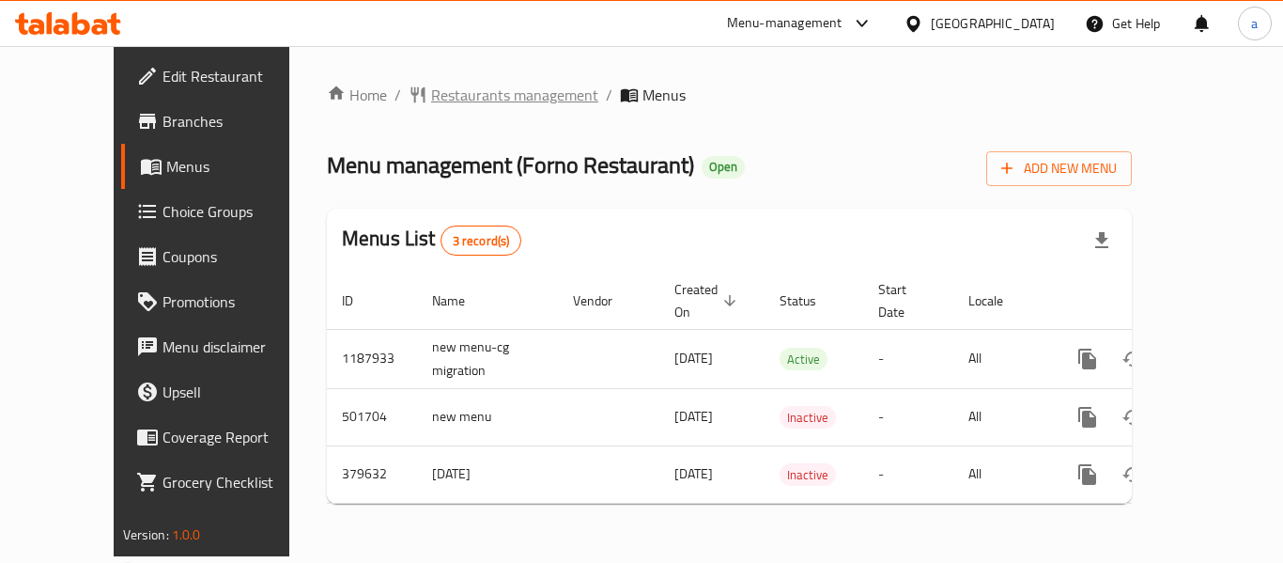
click at [431, 94] on span "Restaurants management" at bounding box center [514, 95] width 167 height 23
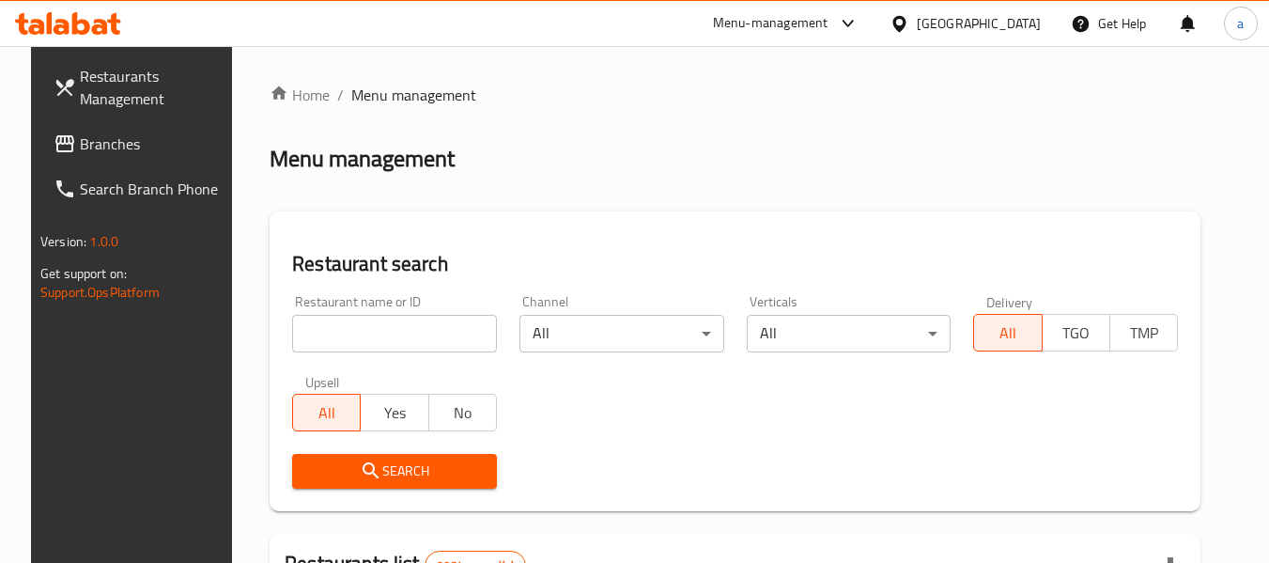
click at [127, 152] on span "Branches" at bounding box center [154, 143] width 148 height 23
